Goal: Find specific page/section: Find specific page/section

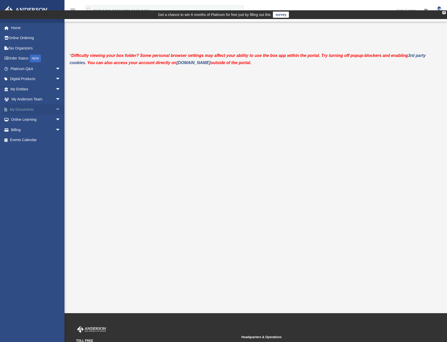
click at [55, 110] on span "arrow_drop_down" at bounding box center [60, 109] width 10 height 11
click at [21, 117] on link "Box" at bounding box center [37, 120] width 61 height 10
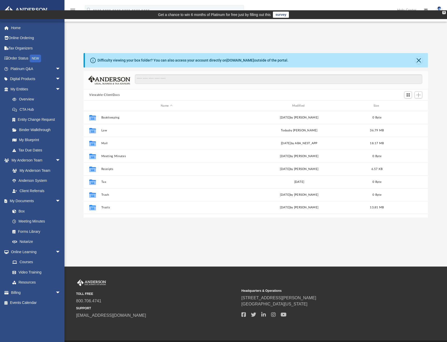
scroll to position [113, 340]
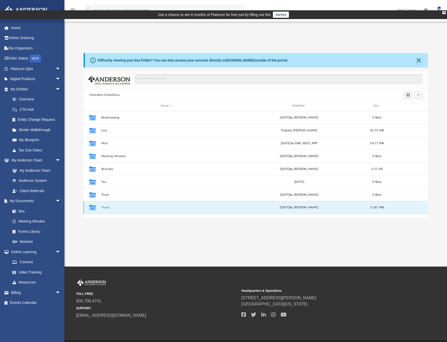
click at [106, 206] on button "Trusts" at bounding box center [166, 207] width 130 height 3
